Goal: Find specific page/section: Find specific page/section

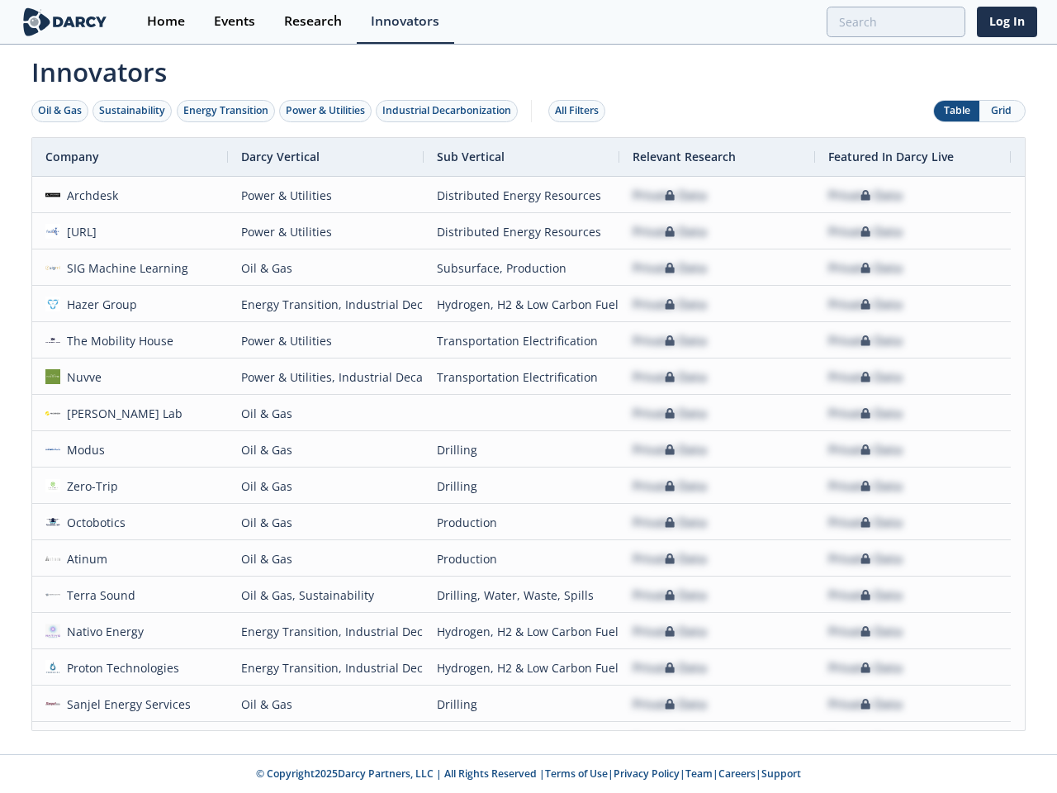
click at [60, 111] on div "Oil & Gas" at bounding box center [60, 110] width 44 height 15
click at [133, 111] on div "Sustainability" at bounding box center [132, 110] width 66 height 15
click at [226, 111] on div "Energy Transition" at bounding box center [225, 110] width 85 height 15
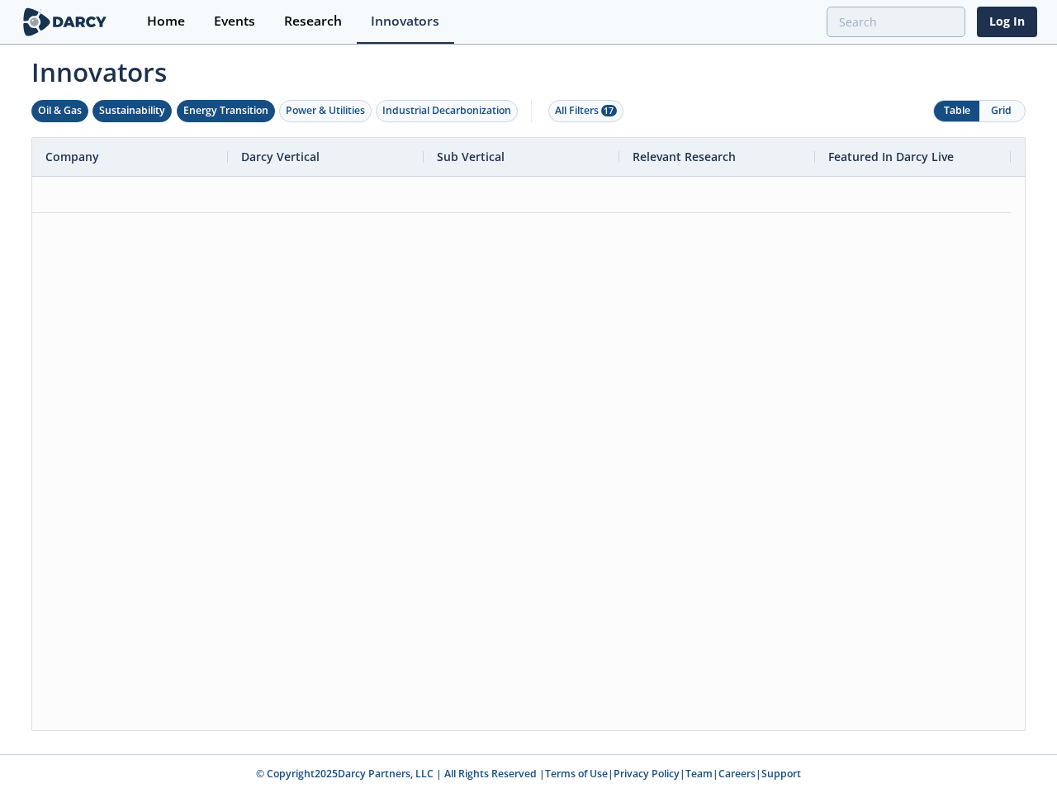
click at [327, 111] on div "Power & Utilities" at bounding box center [325, 110] width 79 height 15
click at [450, 111] on div "Industrial Decarbonization" at bounding box center [446, 110] width 129 height 15
click at [581, 111] on div "All Filters 28" at bounding box center [586, 110] width 62 height 15
